Goal: Use online tool/utility: Utilize a website feature to perform a specific function

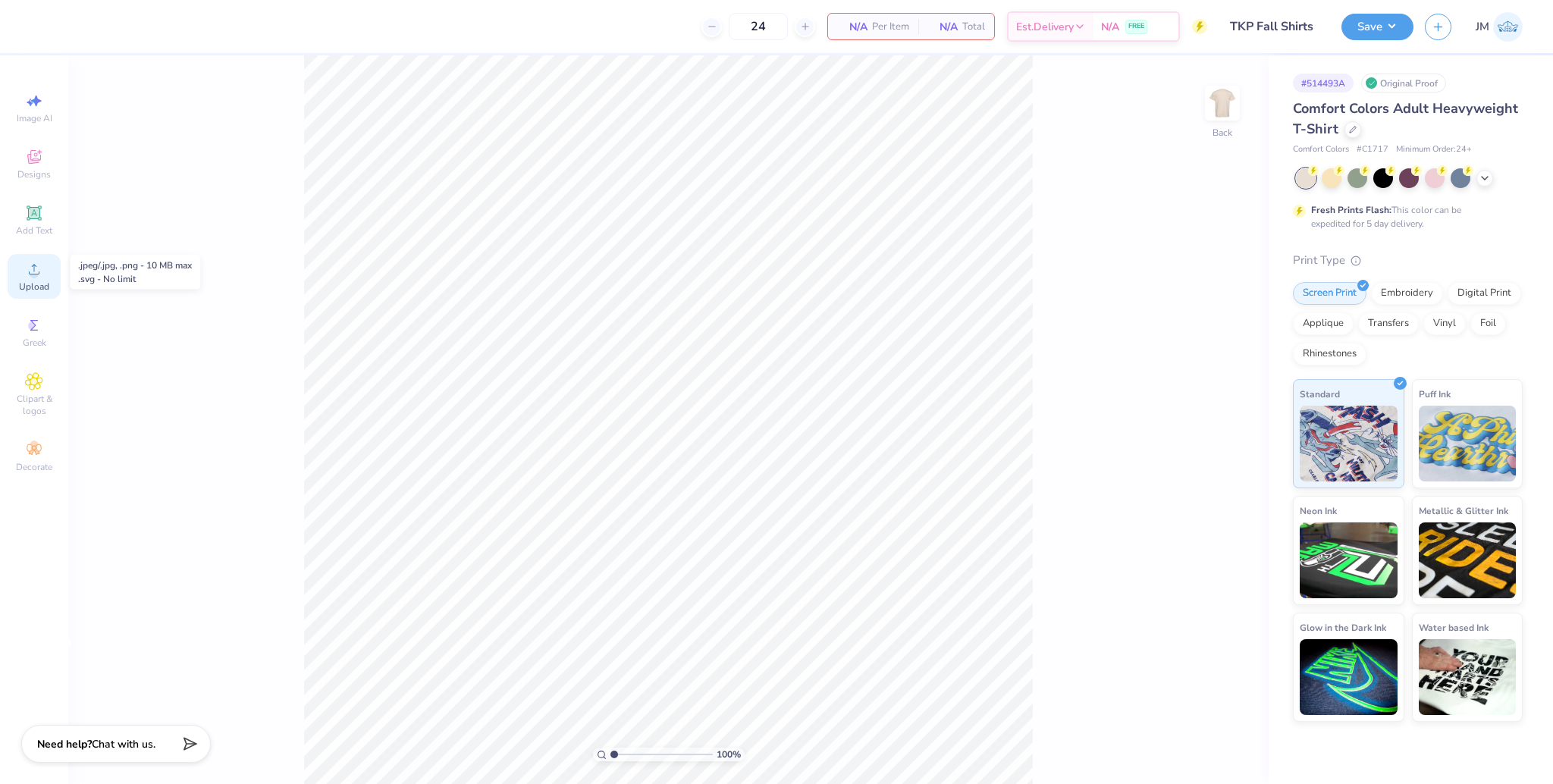
click at [45, 275] on div "Upload" at bounding box center [34, 276] width 53 height 45
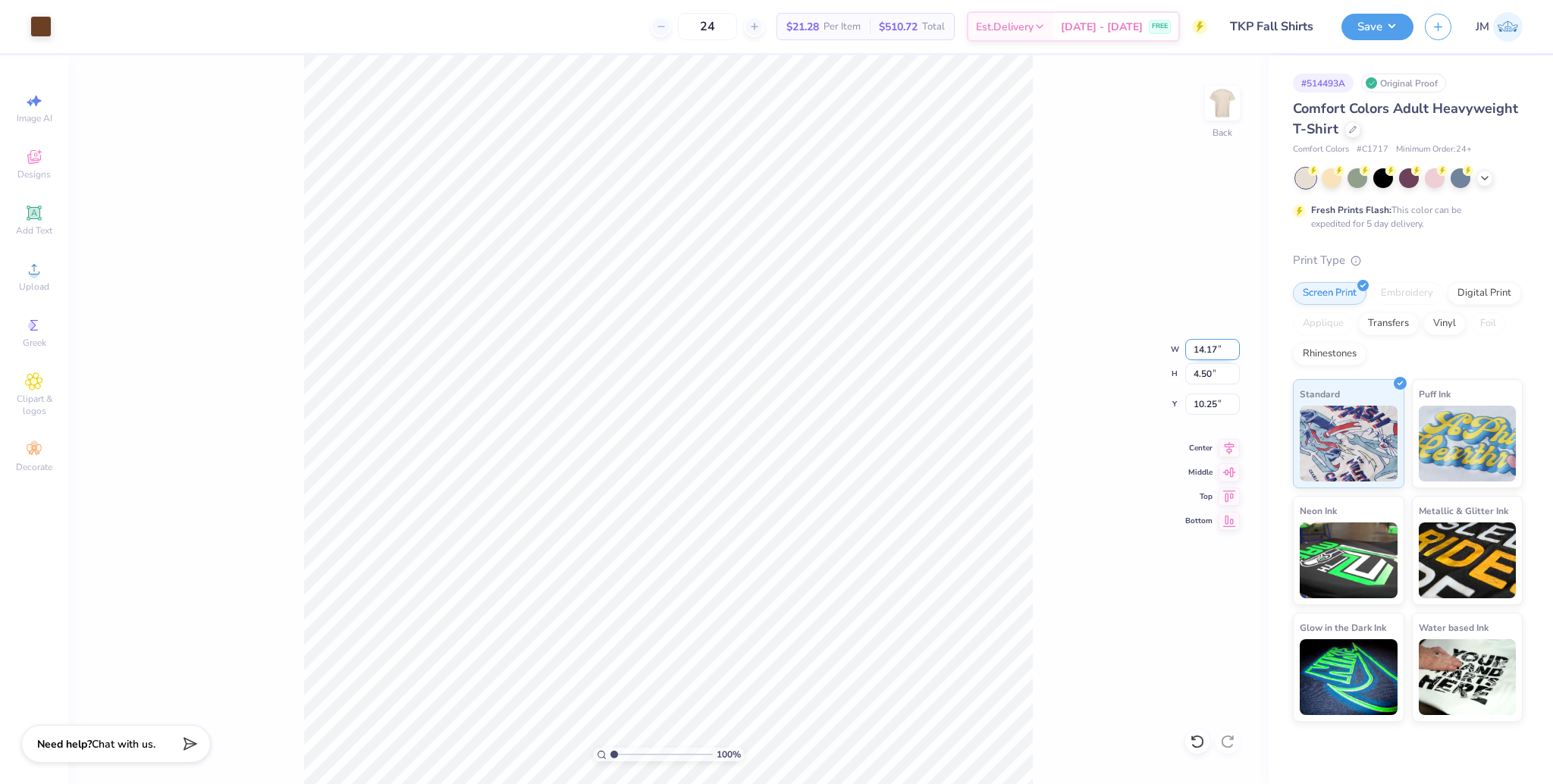
click at [1196, 346] on input "14.17" at bounding box center [1212, 349] width 55 height 21
type input "7.00"
type input "2.22"
click at [1203, 403] on input "11.39" at bounding box center [1212, 403] width 55 height 21
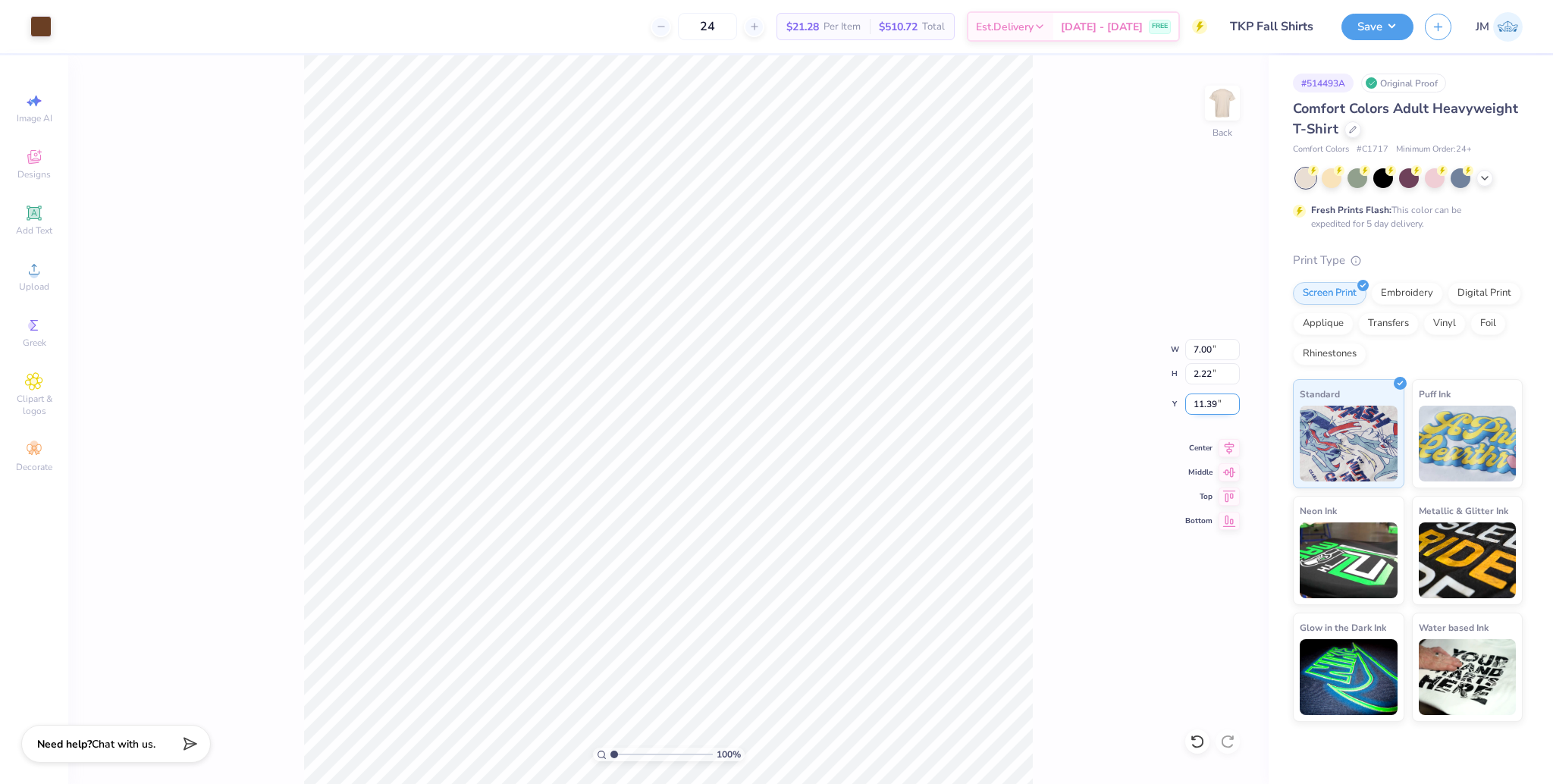
click at [1203, 403] on input "11.39" at bounding box center [1212, 403] width 55 height 21
type input "3.00"
click at [1230, 445] on icon at bounding box center [1230, 445] width 10 height 13
click at [1226, 115] on img at bounding box center [1223, 103] width 61 height 61
click at [23, 279] on div "Upload" at bounding box center [34, 276] width 53 height 45
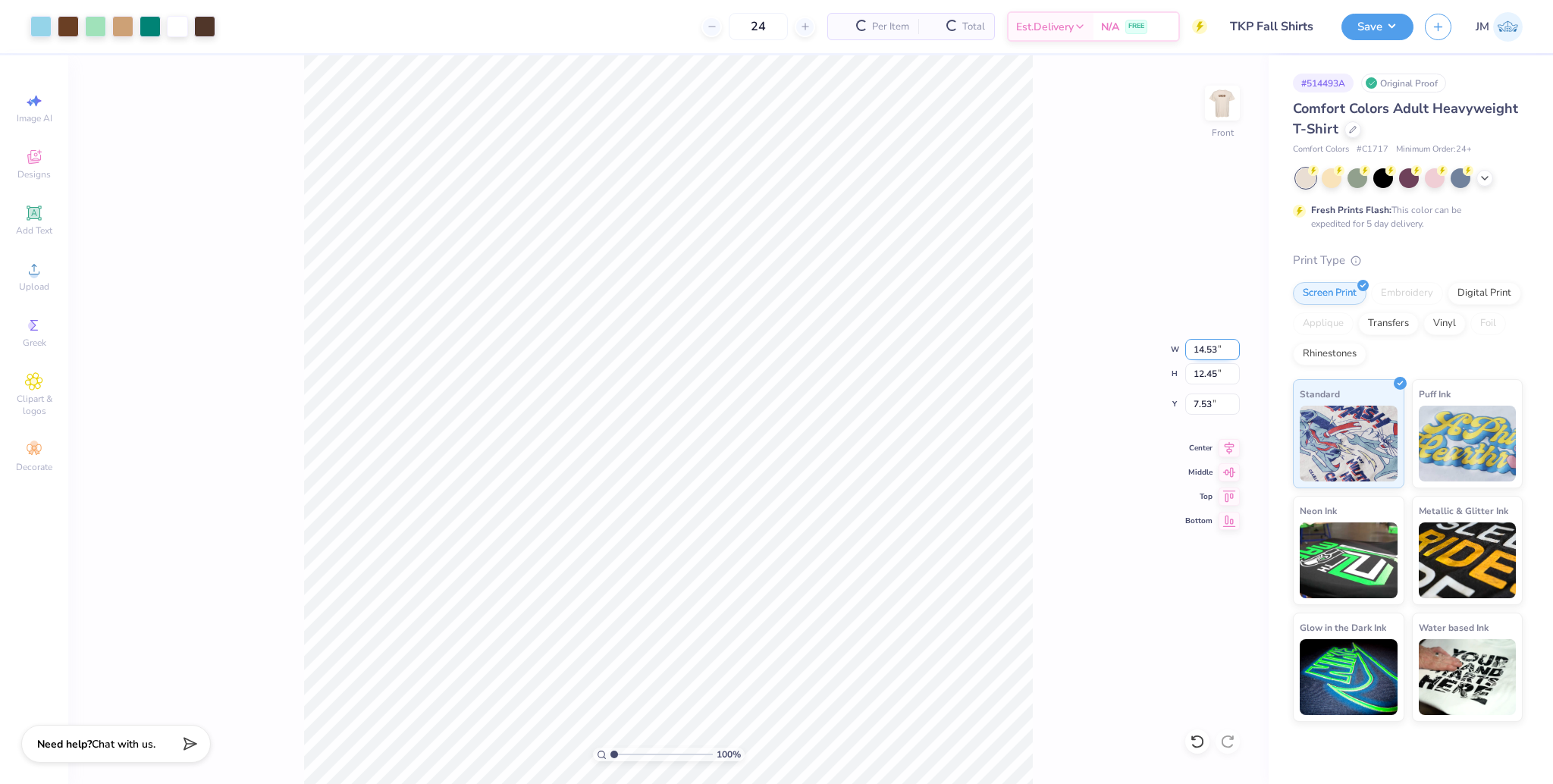
click at [1190, 342] on input "14.53" at bounding box center [1212, 349] width 55 height 21
type input "12.50"
type input "10.71"
click at [1194, 411] on input "8.40" at bounding box center [1212, 403] width 55 height 21
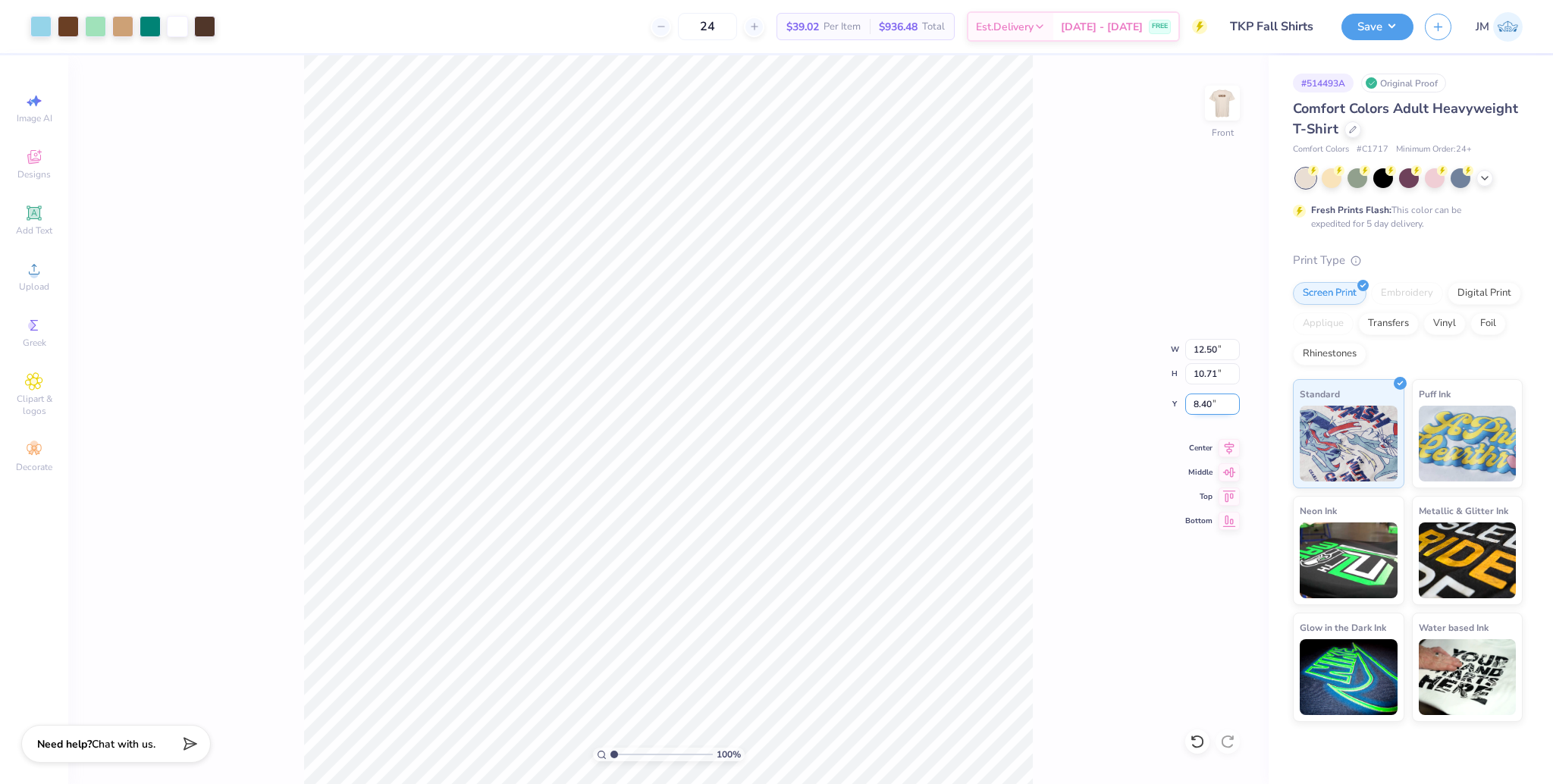
click at [1194, 411] on input "8.40" at bounding box center [1212, 403] width 55 height 21
type input "3.00"
click at [1230, 454] on icon at bounding box center [1229, 446] width 21 height 19
click at [1397, 10] on div "Save JM" at bounding box center [1447, 26] width 211 height 53
drag, startPoint x: 1396, startPoint y: 26, endPoint x: 1390, endPoint y: 42, distance: 17.1
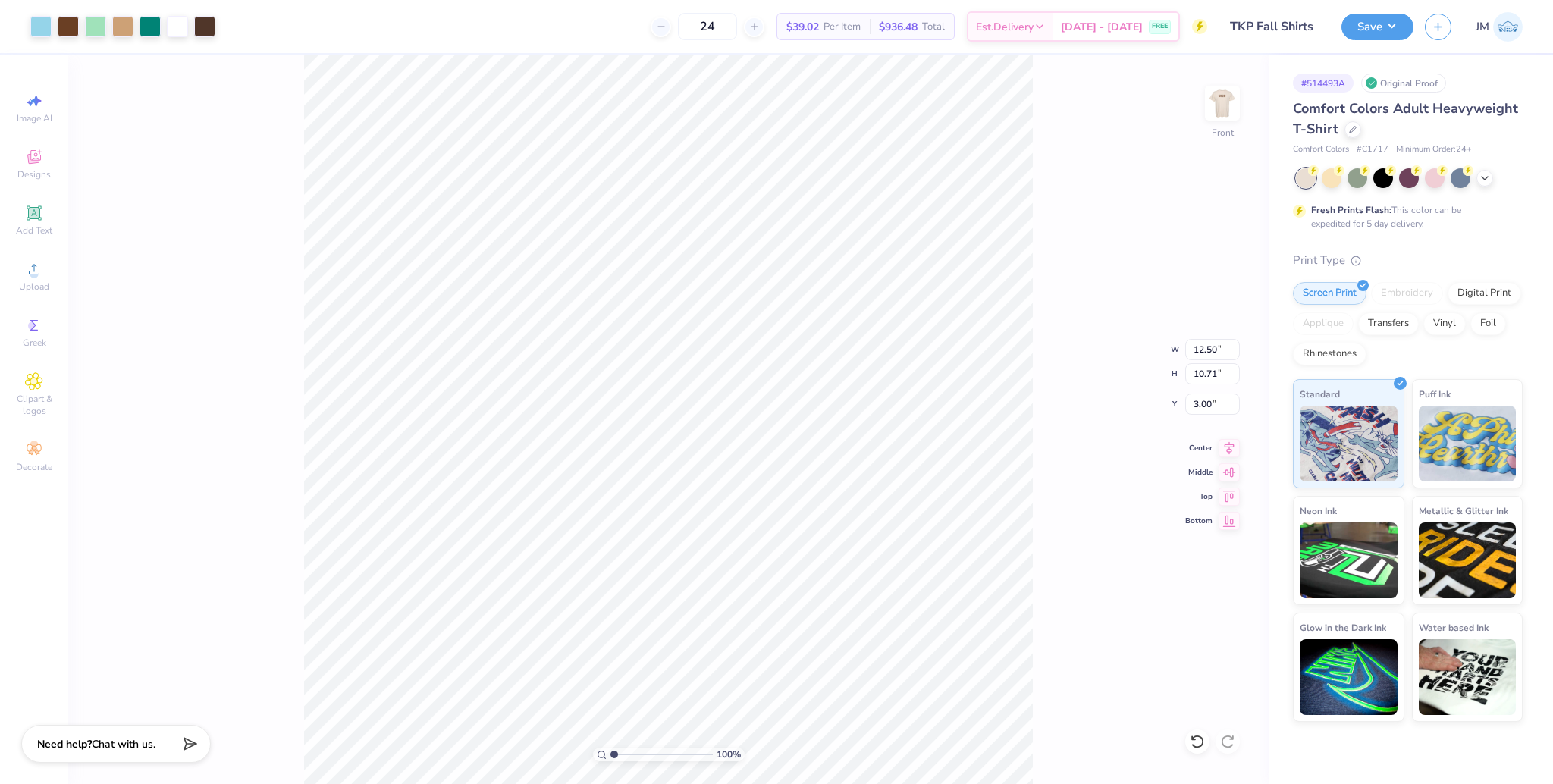
click at [1396, 26] on button "Save" at bounding box center [1378, 27] width 72 height 27
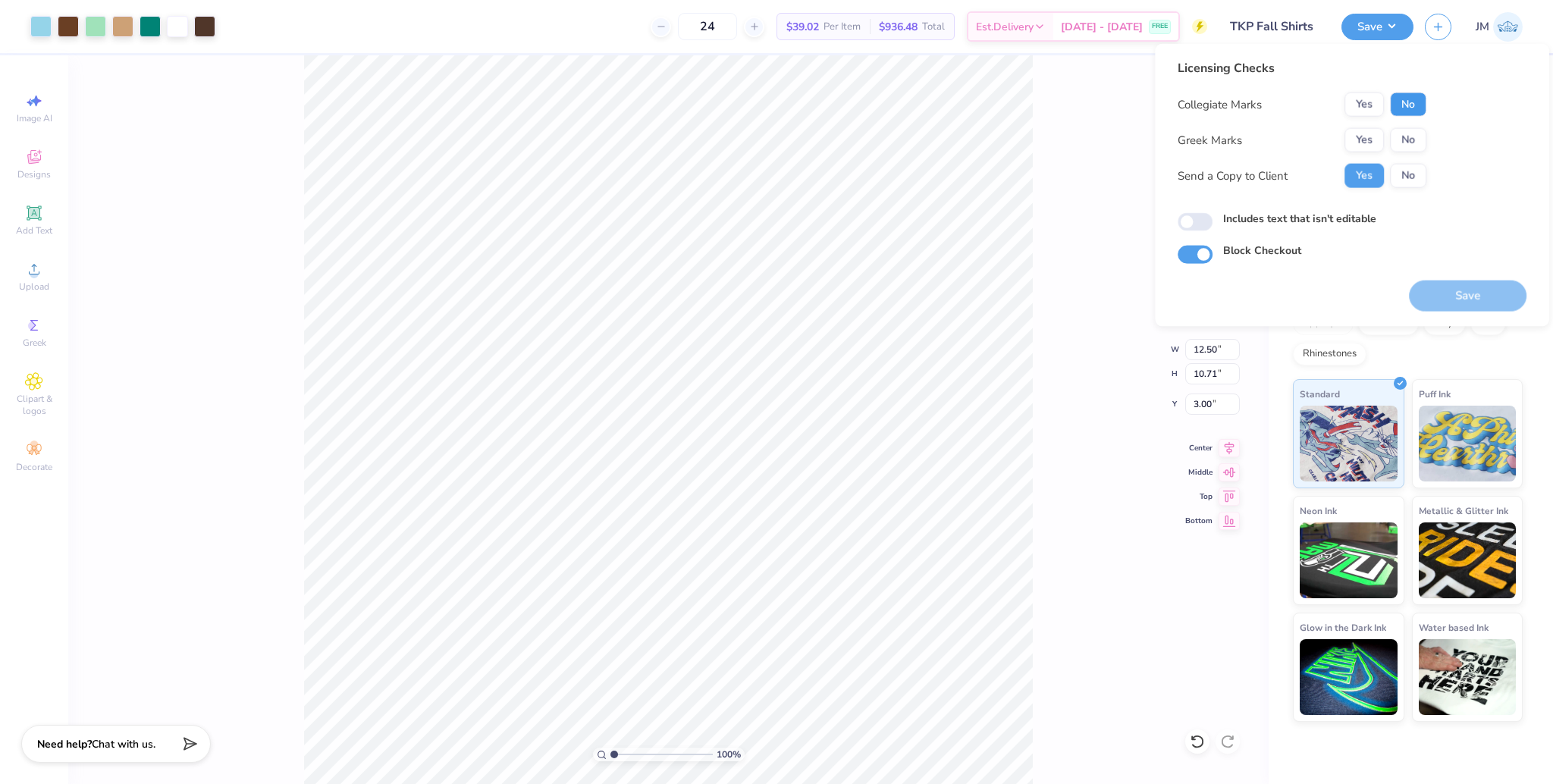
click at [1411, 99] on button "No" at bounding box center [1408, 104] width 36 height 24
click at [1411, 132] on button "No" at bounding box center [1408, 140] width 36 height 24
click at [1457, 282] on button "Save" at bounding box center [1468, 296] width 118 height 31
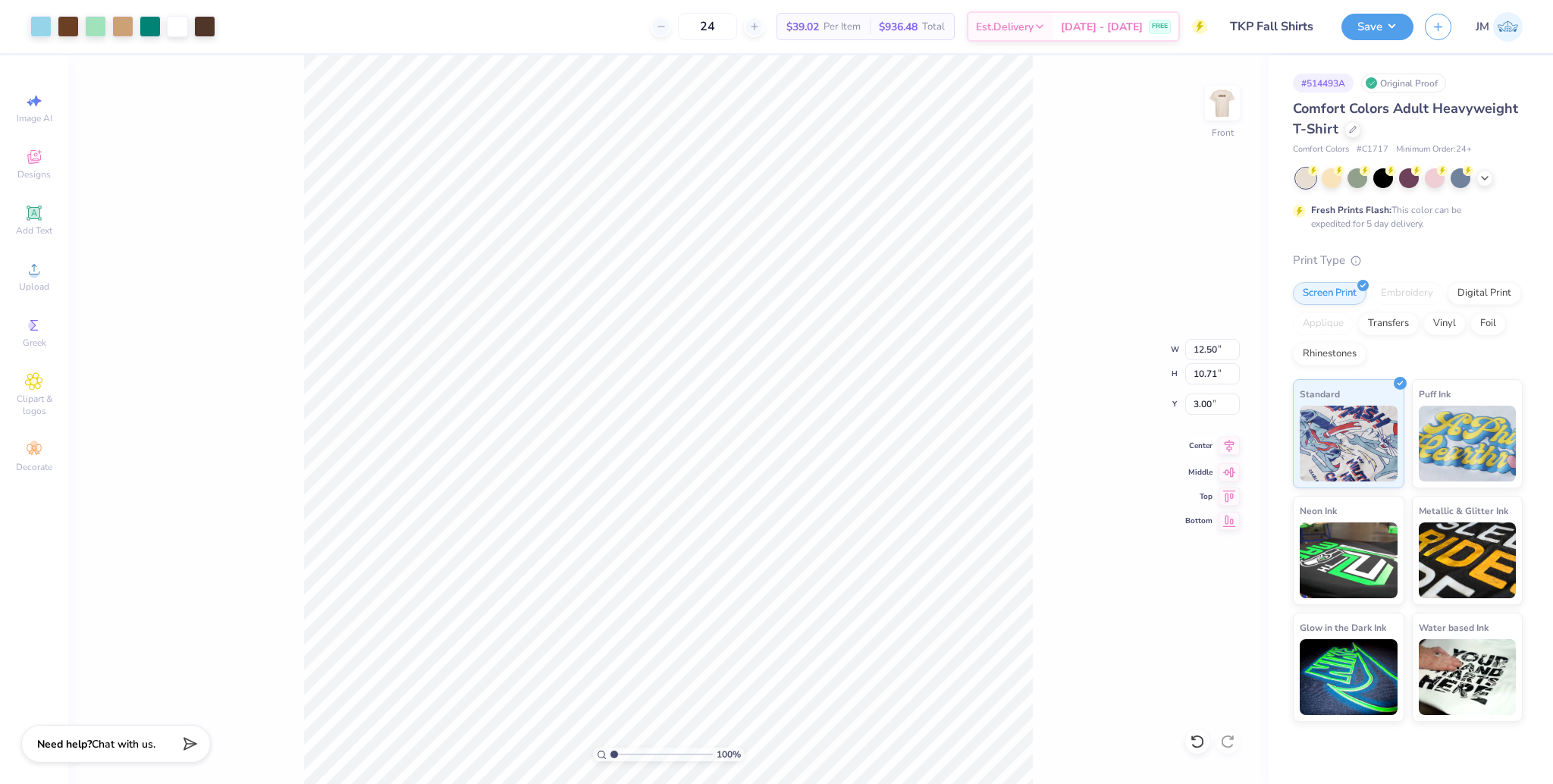
click at [1231, 451] on icon at bounding box center [1229, 446] width 21 height 19
click at [1230, 117] on img at bounding box center [1223, 103] width 61 height 61
click at [1226, 454] on icon at bounding box center [1229, 446] width 21 height 19
drag, startPoint x: 1231, startPoint y: 120, endPoint x: 1050, endPoint y: 296, distance: 252.5
click at [1231, 118] on img at bounding box center [1223, 103] width 30 height 30
